Goal: Task Accomplishment & Management: Use online tool/utility

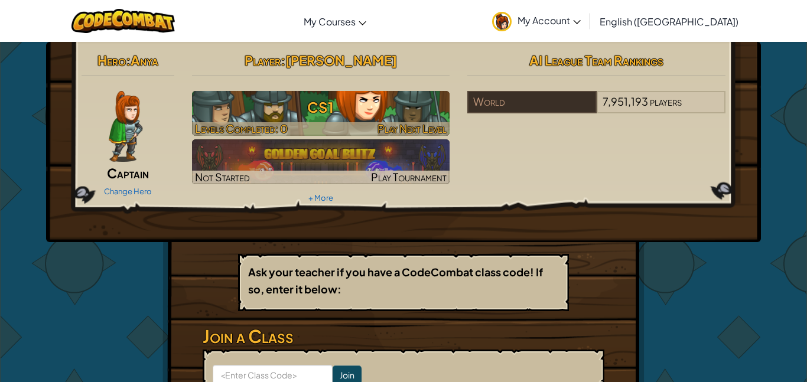
click at [368, 131] on div at bounding box center [321, 129] width 258 height 14
click at [439, 112] on h3 "CS1" at bounding box center [321, 107] width 258 height 27
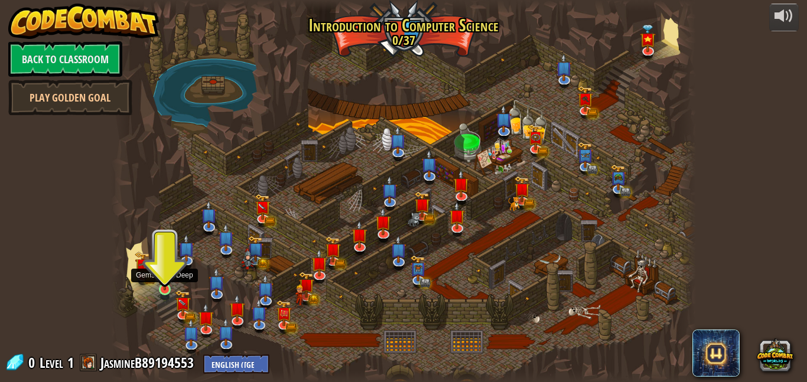
click at [167, 284] on img at bounding box center [165, 275] width 14 height 32
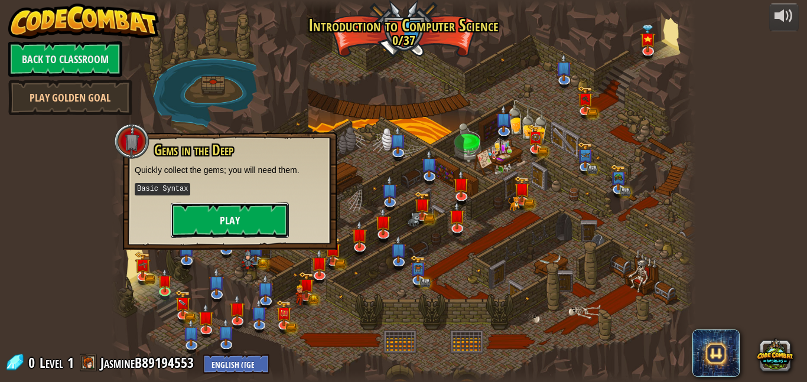
click at [237, 221] on button "Play" at bounding box center [230, 220] width 118 height 35
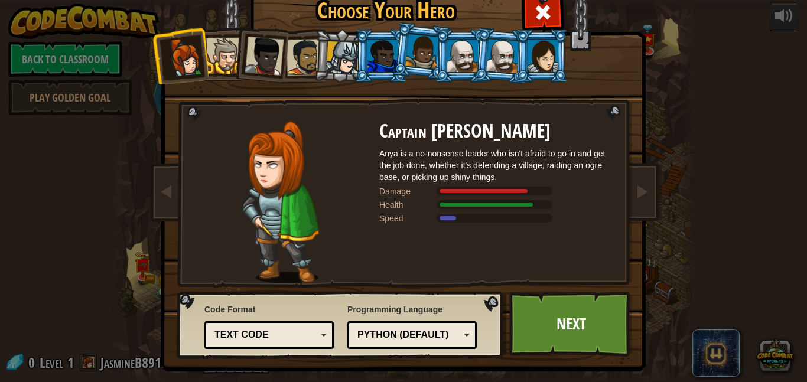
click at [291, 342] on div "Text code" at bounding box center [269, 335] width 114 height 18
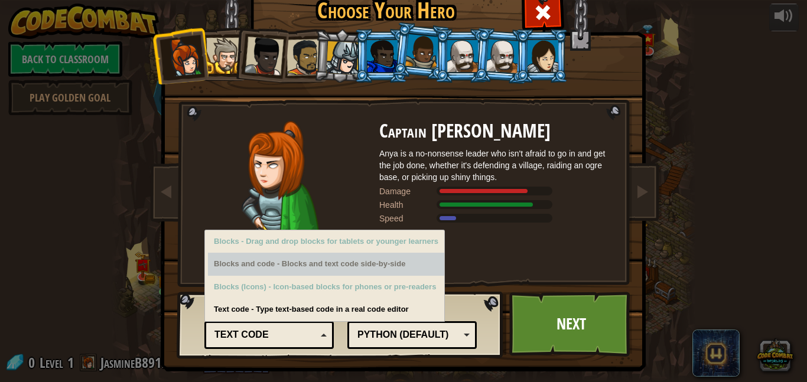
click at [343, 272] on div "Blocks and code - Blocks and text code side-by-side" at bounding box center [326, 264] width 236 height 23
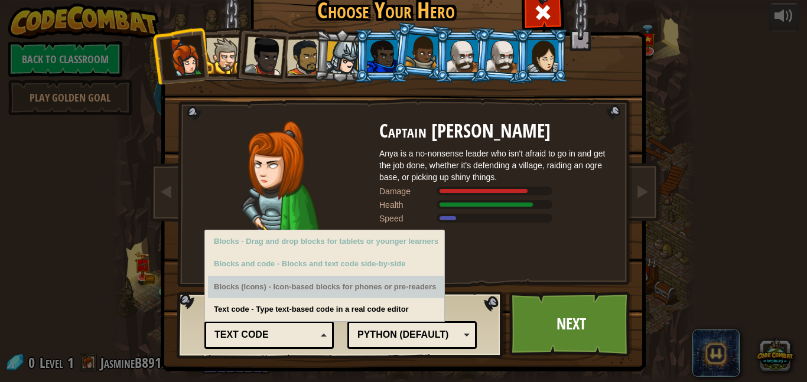
click at [383, 292] on div "Blocks (Icons) - Icon-based blocks for phones or pre-readers" at bounding box center [326, 287] width 236 height 23
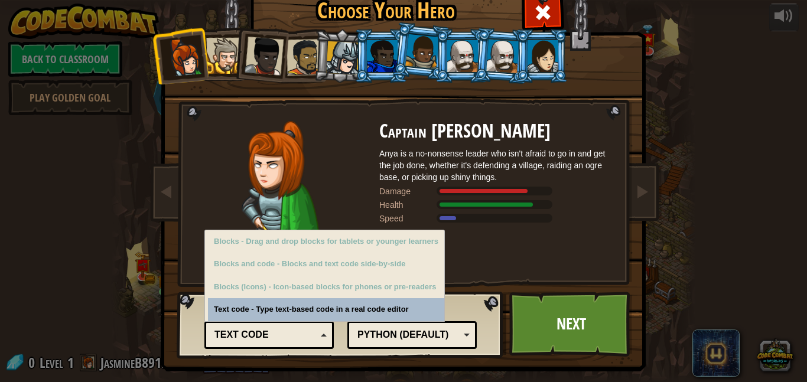
click at [378, 315] on div "Code Format Text code Blocks and code Blocks Blocks (Icons) Text code Blocks - …" at bounding box center [341, 325] width 320 height 60
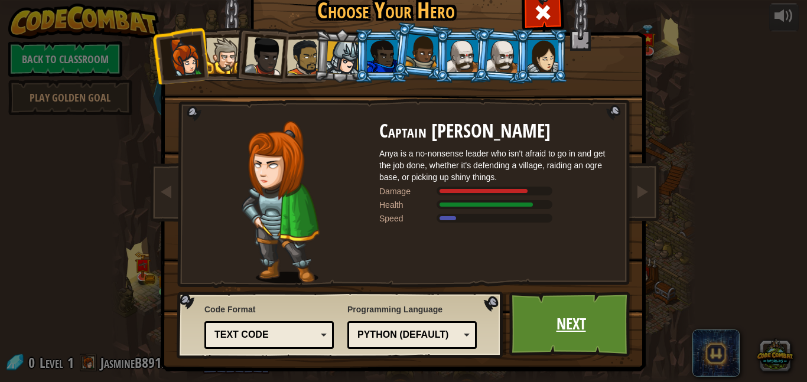
click at [577, 316] on link "Next" at bounding box center [572, 324] width 124 height 65
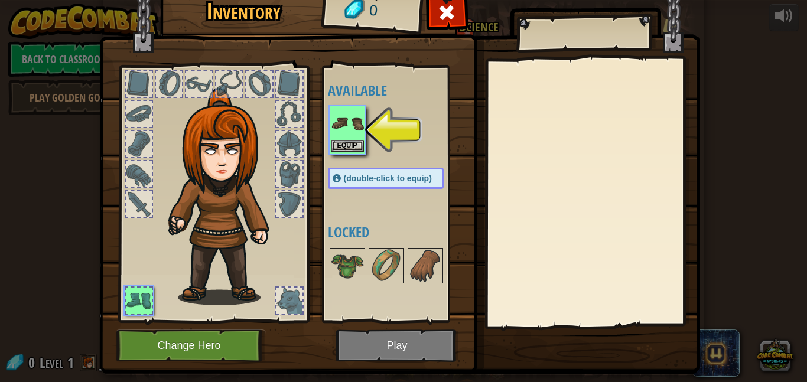
click at [358, 120] on img at bounding box center [347, 123] width 33 height 33
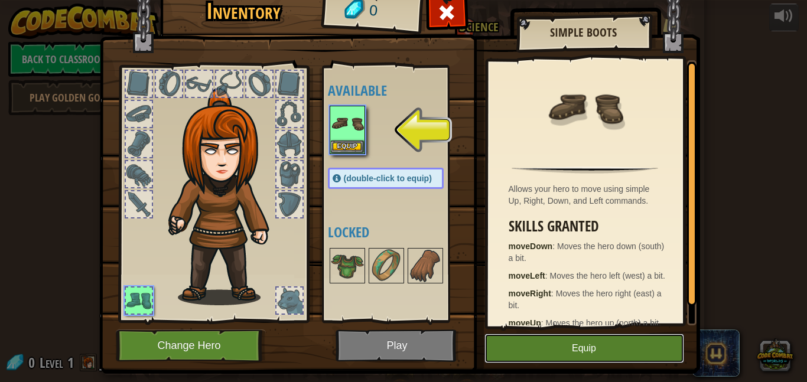
click at [557, 351] on button "Equip" at bounding box center [585, 349] width 200 height 30
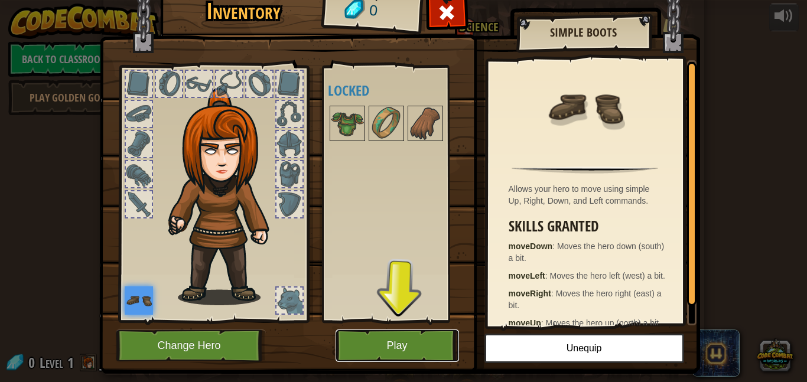
click at [425, 354] on button "Play" at bounding box center [398, 346] width 124 height 33
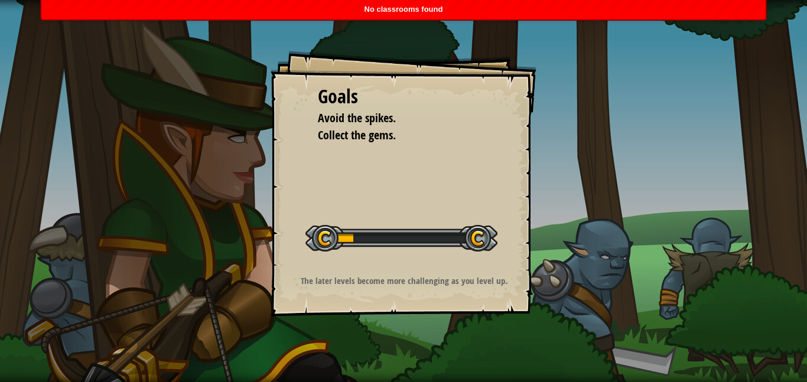
click at [427, 284] on p "The later levels become more challenging as you level up." at bounding box center [404, 281] width 237 height 12
click at [478, 362] on div "Goals Avoid the spikes. Collect the gems. Start Level Error loading from server…" at bounding box center [403, 191] width 807 height 382
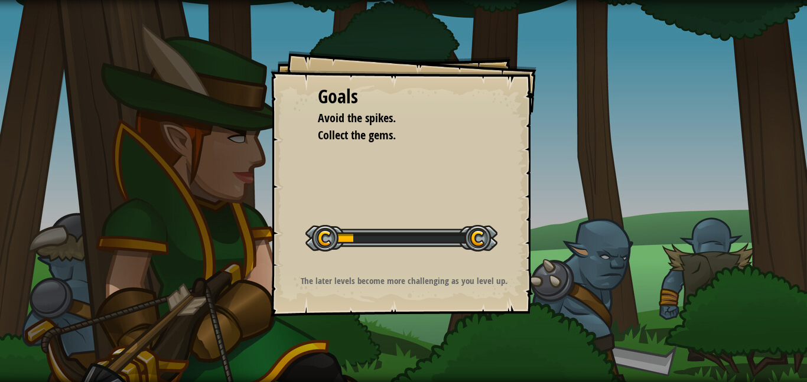
click at [546, 259] on div "Goals Avoid the spikes. Collect the gems. Start Level Error loading from server…" at bounding box center [403, 191] width 807 height 382
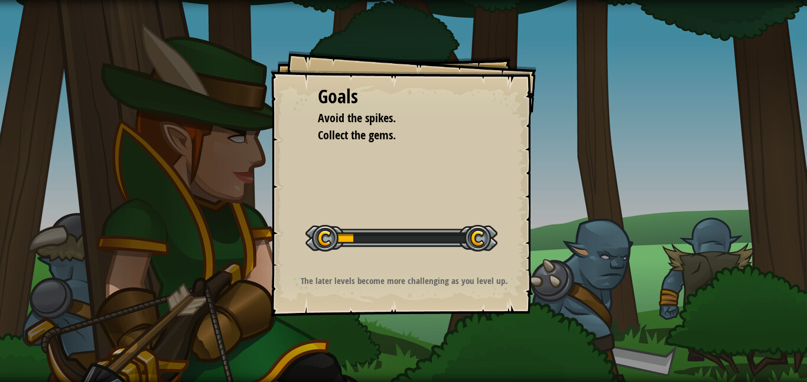
click at [546, 259] on div "Goals Avoid the spikes. Collect the gems. Start Level Error loading from server…" at bounding box center [403, 191] width 807 height 382
